Goal: Task Accomplishment & Management: Manage account settings

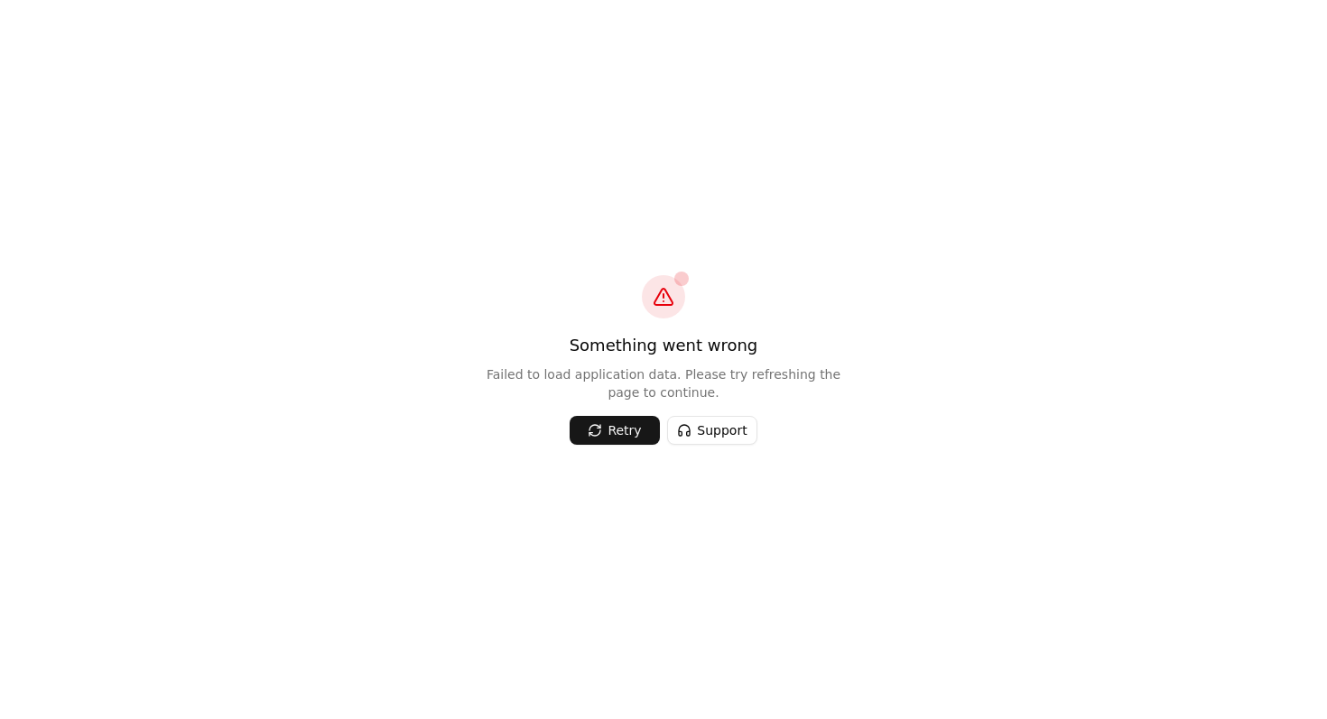
click at [625, 422] on button "Retry" at bounding box center [615, 430] width 90 height 29
click at [618, 420] on button "Retry" at bounding box center [615, 430] width 90 height 29
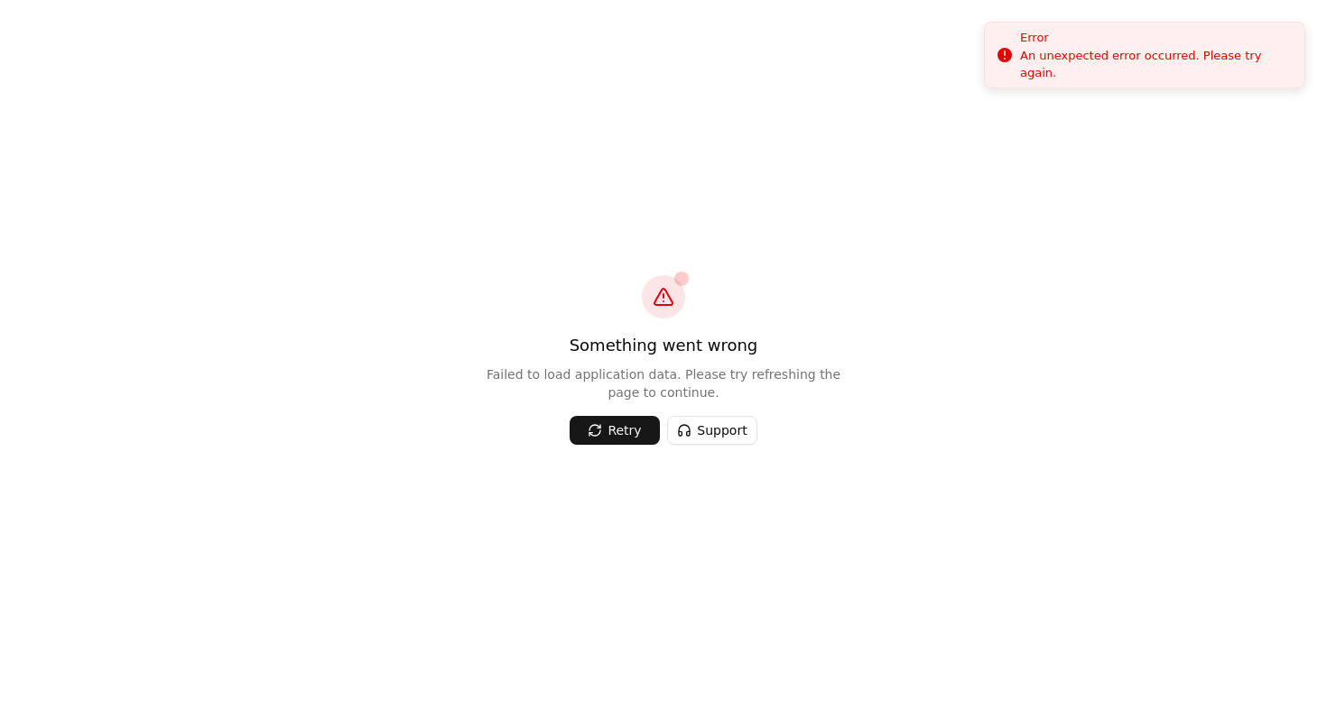
click at [1273, 47] on div "Error" at bounding box center [1155, 38] width 270 height 18
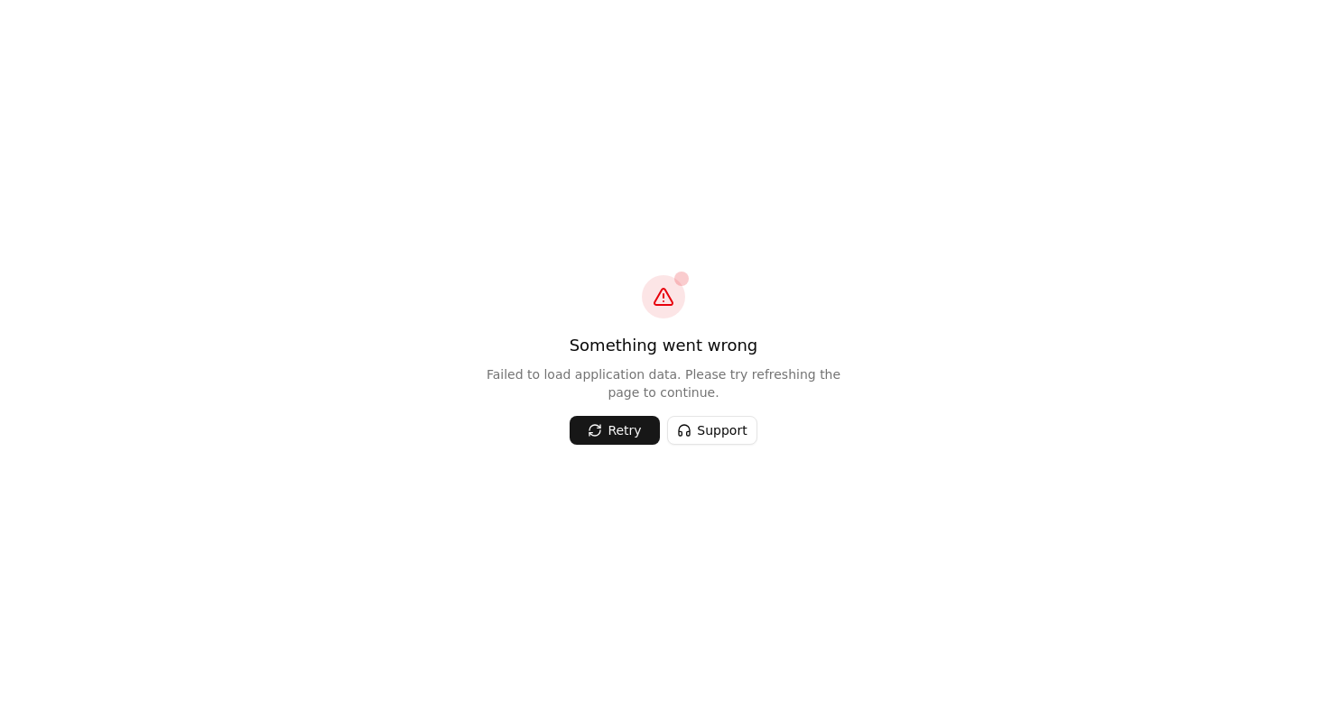
click at [598, 437] on button "Retry" at bounding box center [615, 430] width 90 height 29
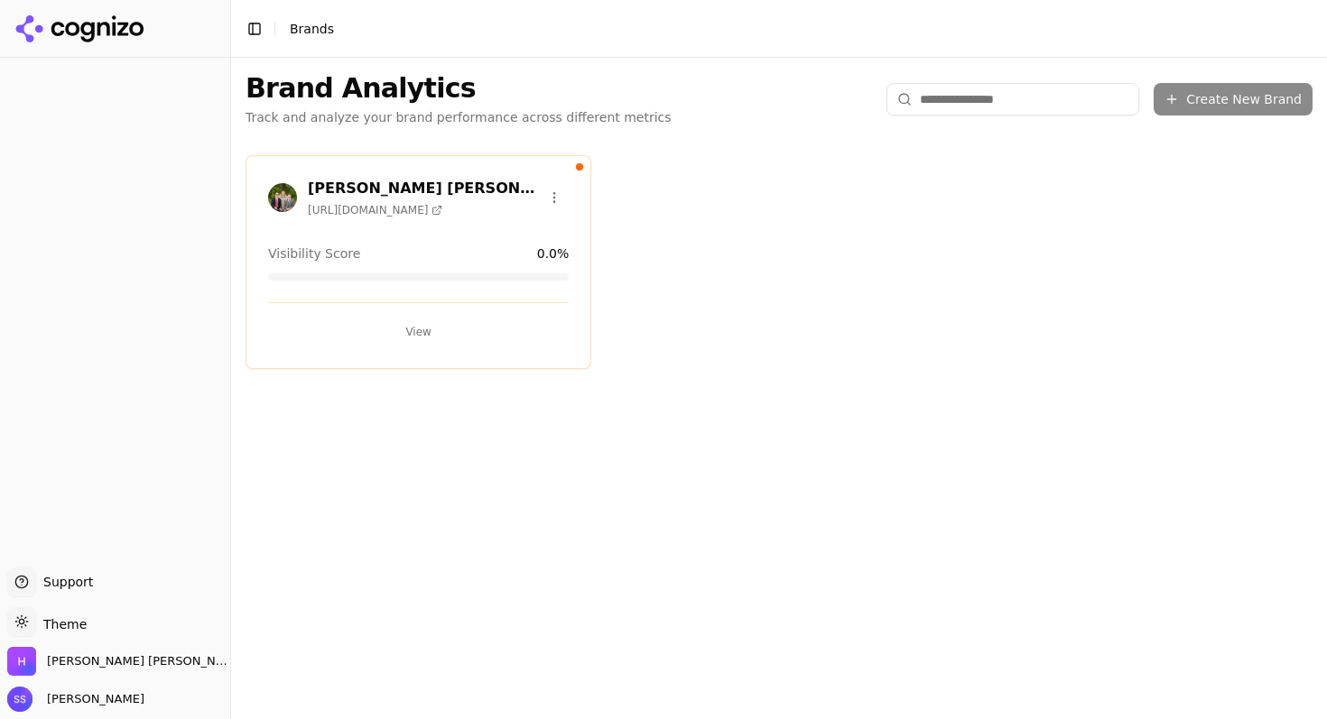
click at [419, 333] on button "View" at bounding box center [418, 332] width 301 height 29
